Goal: Transaction & Acquisition: Subscribe to service/newsletter

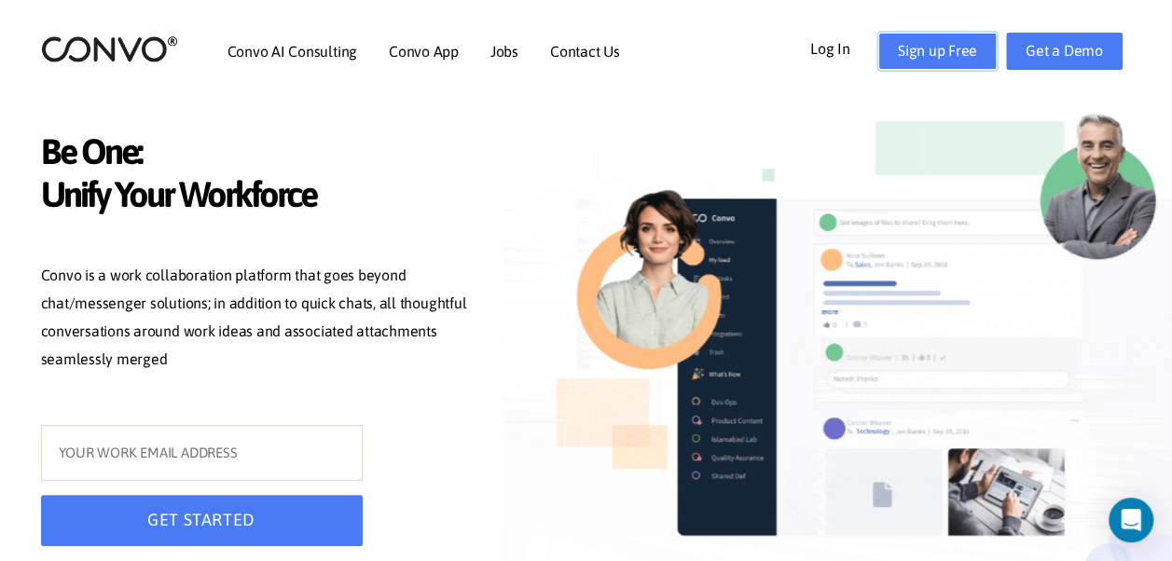
click at [972, 46] on link "Sign up Free" at bounding box center [937, 51] width 118 height 37
